Goal: Communication & Community: Answer question/provide support

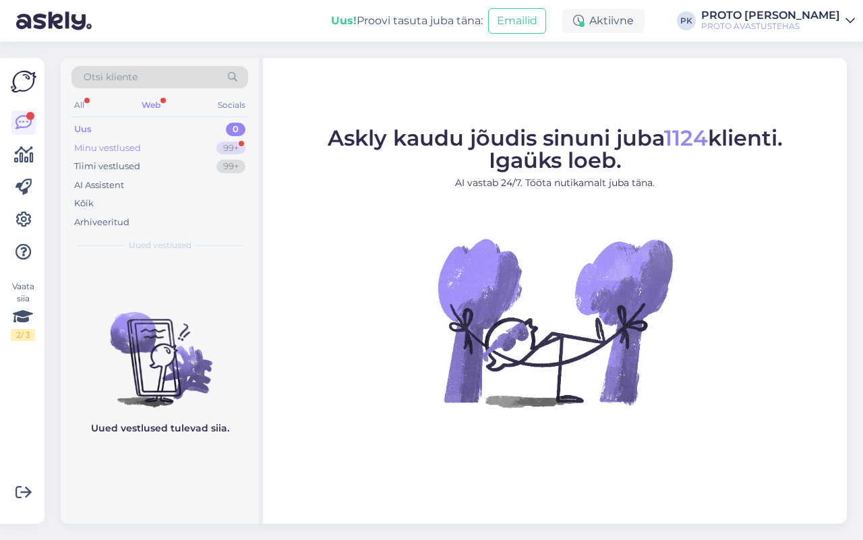
click at [166, 145] on div "Minu vestlused 99+" at bounding box center [159, 148] width 177 height 19
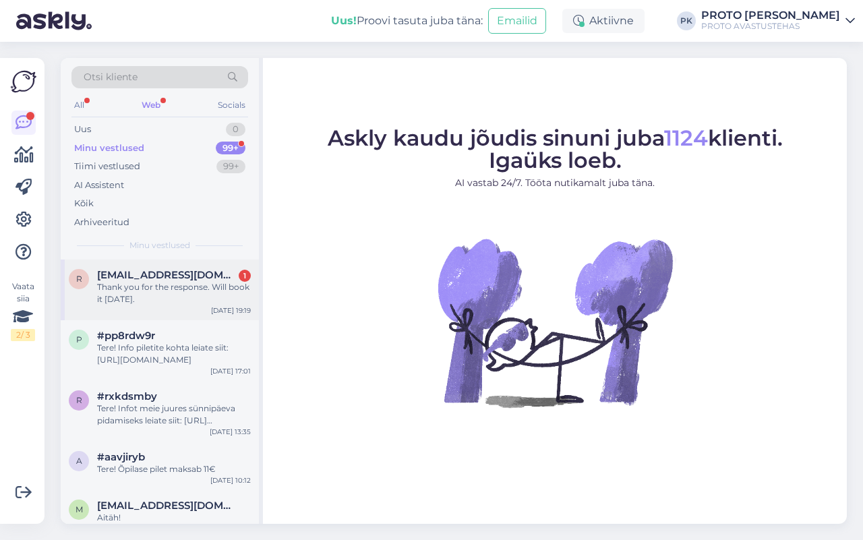
click at [98, 293] on div "Thank you for the response. Will book it [DATE]." at bounding box center [174, 293] width 154 height 24
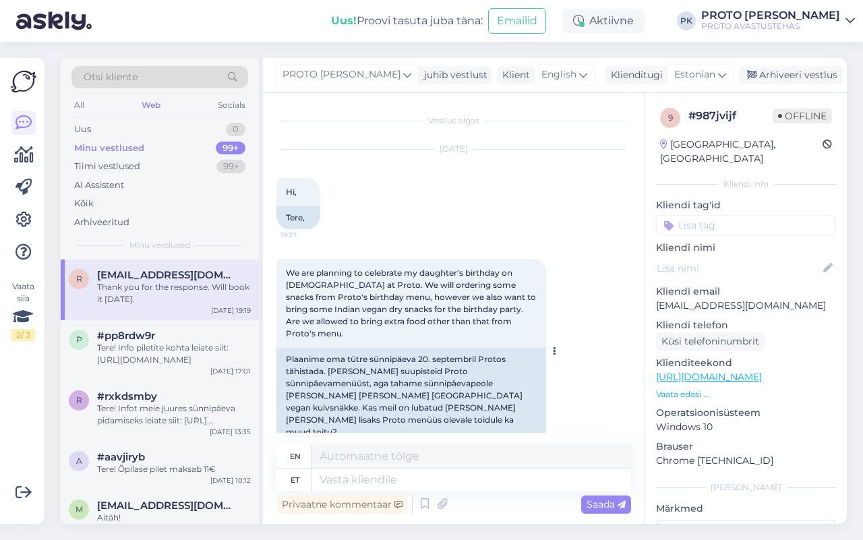
scroll to position [239, 0]
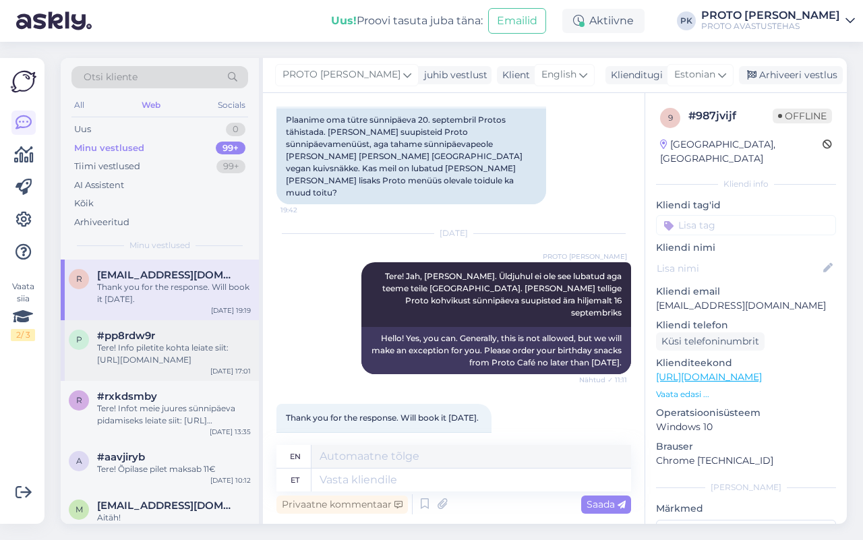
click at [125, 366] on div "p #pp8rdw9r Tere! Info piletite kohta leiate siit: [URL][DOMAIN_NAME] [DATE] 17…" at bounding box center [160, 350] width 198 height 61
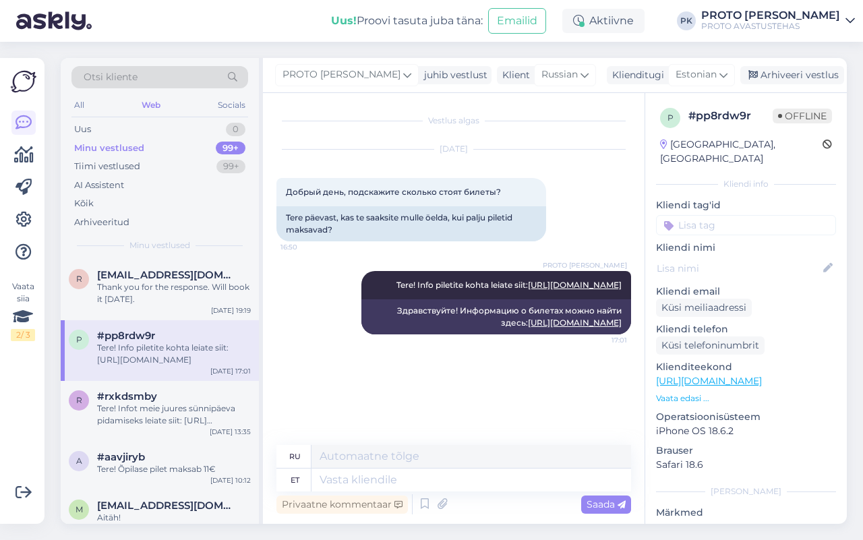
scroll to position [0, 0]
click at [172, 402] on div "#rxkdsmby Tere! Infot meie juures sünnipäeva pidamiseks leiate siit: [URL][DOMA…" at bounding box center [174, 408] width 154 height 36
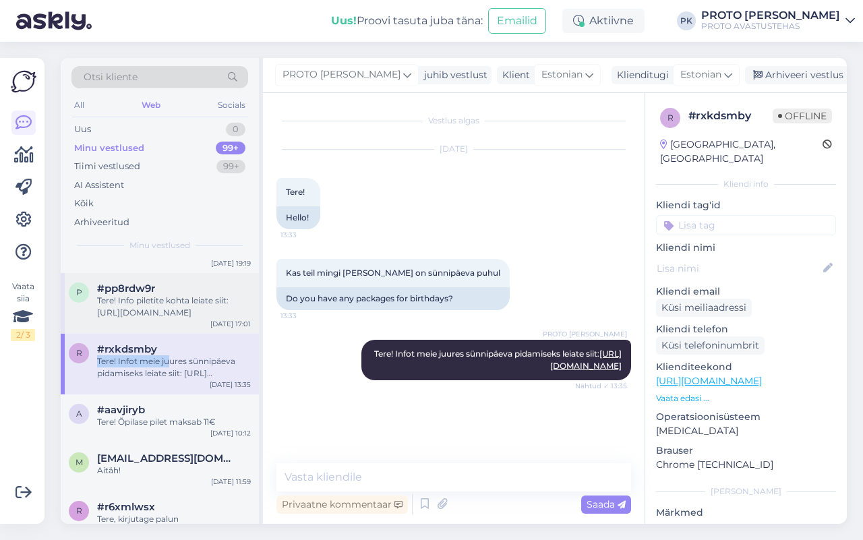
scroll to position [84, 0]
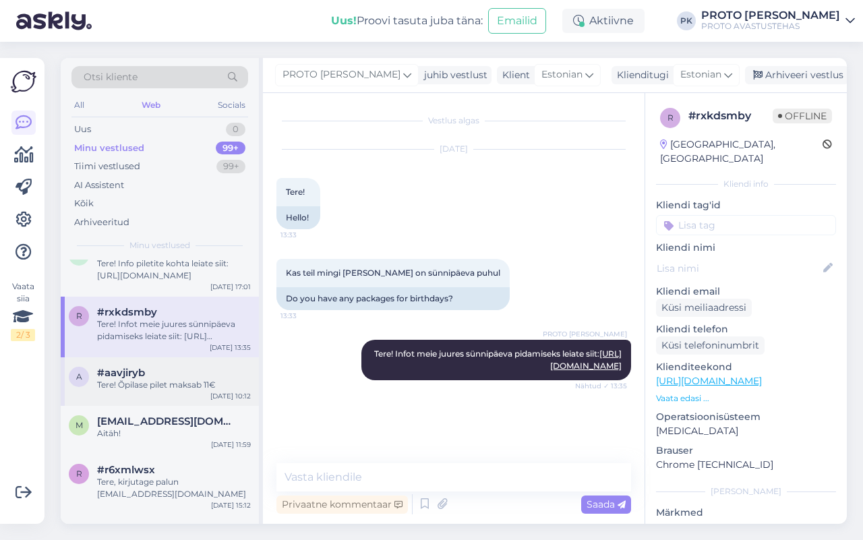
click at [194, 385] on div "Tere! Õpilase pilet maksab 11€" at bounding box center [174, 385] width 154 height 12
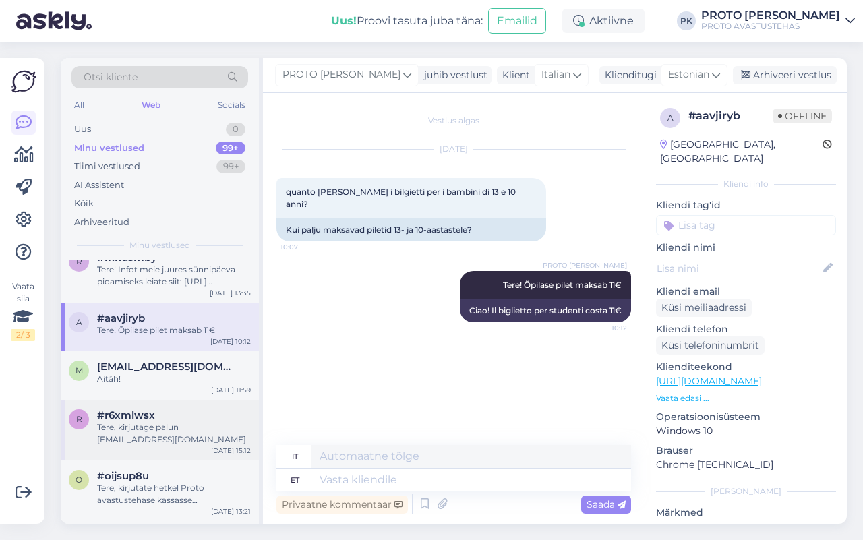
scroll to position [168, 0]
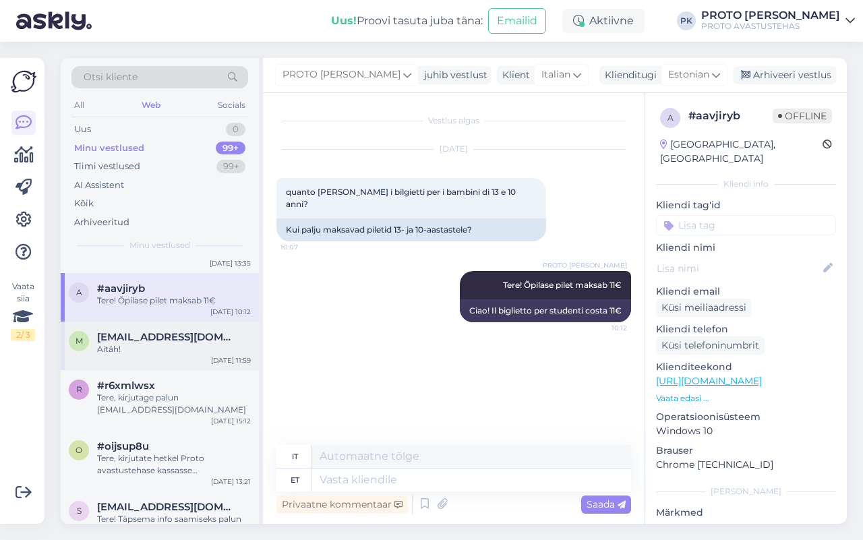
click at [169, 345] on div "Aitäh!" at bounding box center [174, 349] width 154 height 12
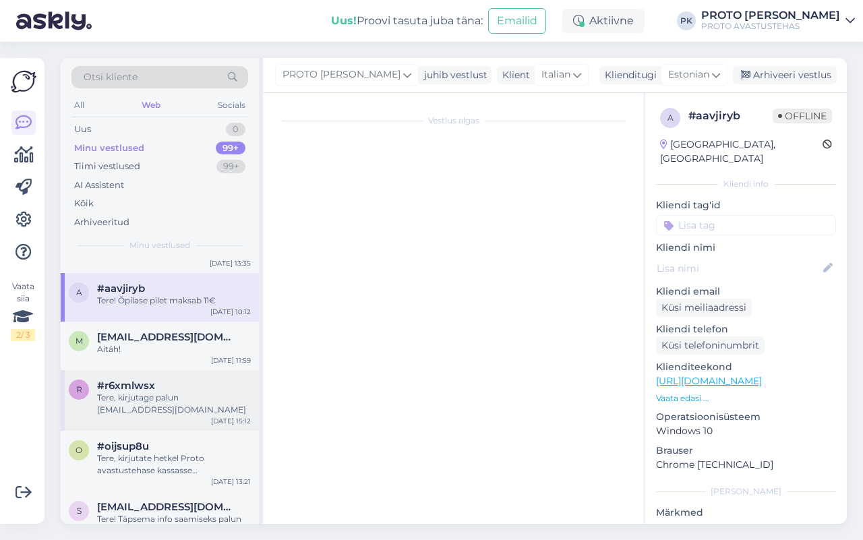
scroll to position [89, 0]
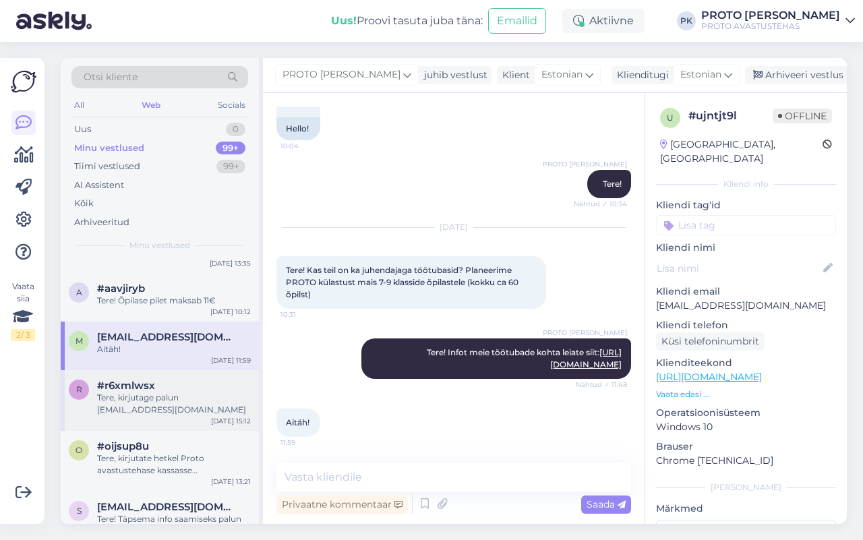
click at [149, 413] on div "Tere, kirjutage palun [EMAIL_ADDRESS][DOMAIN_NAME]" at bounding box center [174, 403] width 154 height 24
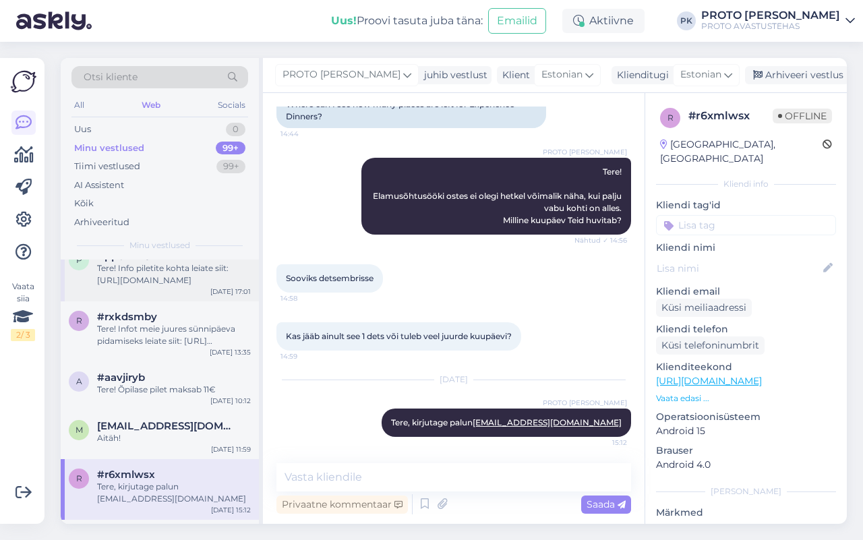
scroll to position [0, 0]
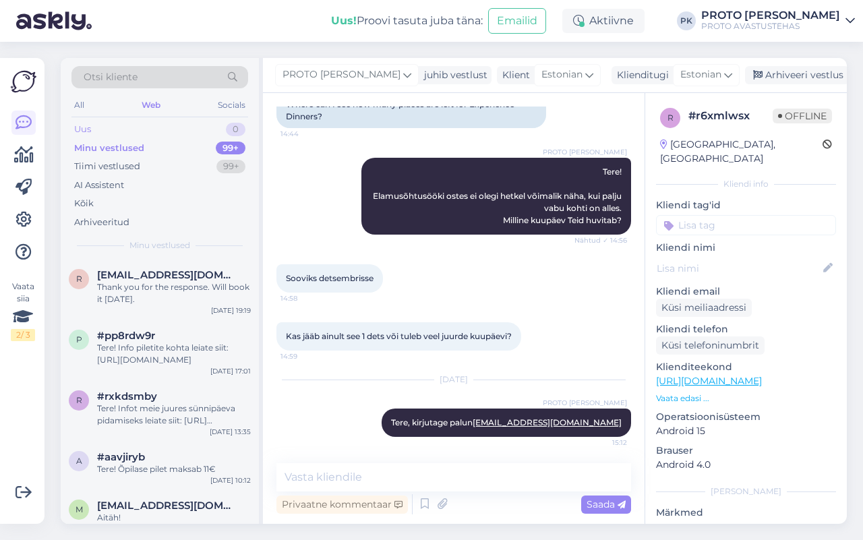
click at [95, 125] on div "Uus 0" at bounding box center [159, 129] width 177 height 19
